Goal: Find specific page/section

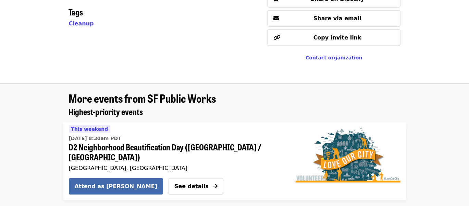
scroll to position [411, 0]
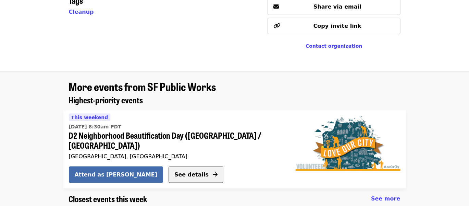
click at [174, 171] on span "See details" at bounding box center [191, 174] width 34 height 7
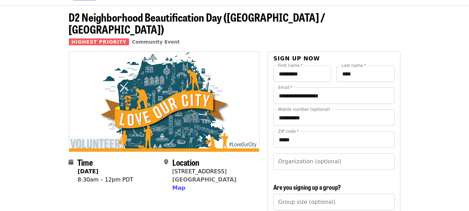
scroll to position [34, 0]
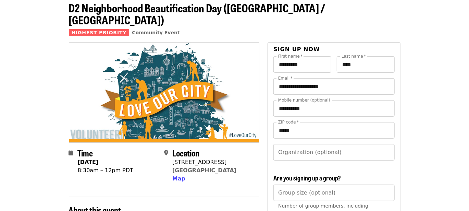
drag, startPoint x: 172, startPoint y: 149, endPoint x: 232, endPoint y: 159, distance: 60.5
click at [232, 159] on div "Location [STREET_ADDRESS] Map" at bounding box center [209, 165] width 90 height 35
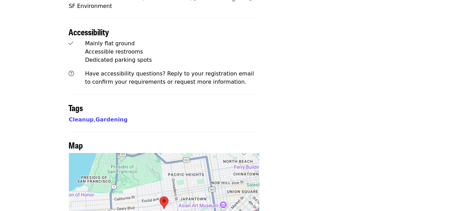
scroll to position [514, 0]
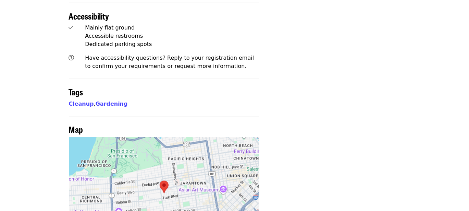
drag, startPoint x: 185, startPoint y: 159, endPoint x: 184, endPoint y: 145, distance: 13.5
click at [184, 145] on div at bounding box center [164, 192] width 191 height 111
click at [190, 194] on div at bounding box center [164, 192] width 191 height 111
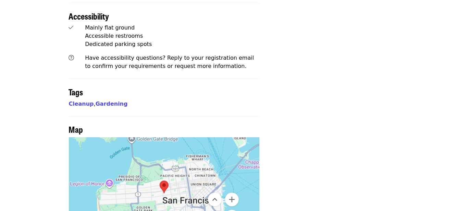
click at [181, 175] on div at bounding box center [164, 192] width 191 height 111
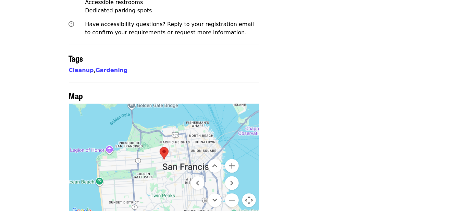
scroll to position [548, 0]
